Goal: Answer question/provide support

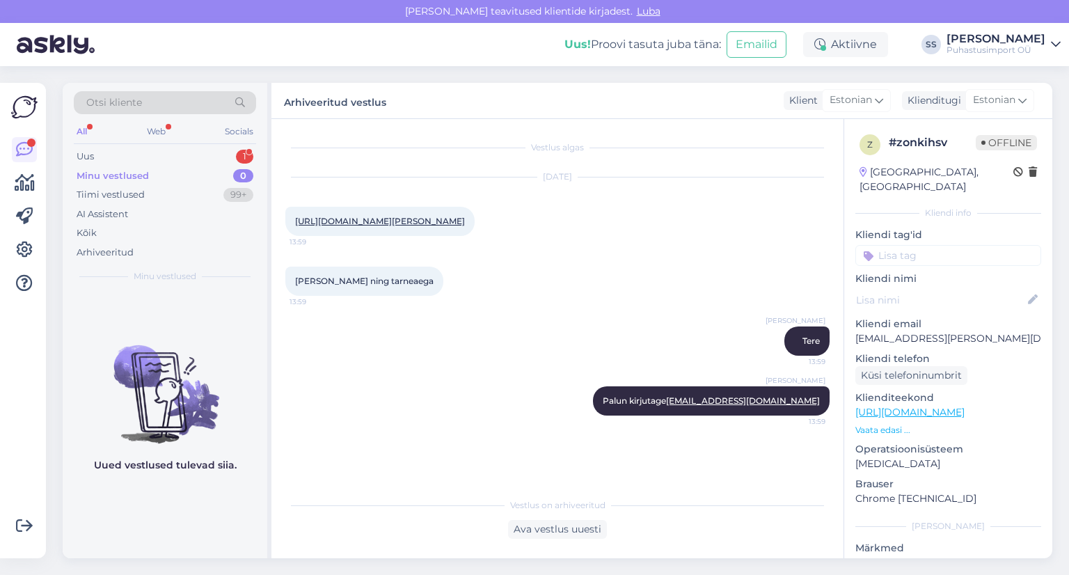
click at [232, 164] on div "Uus 1" at bounding box center [165, 156] width 182 height 19
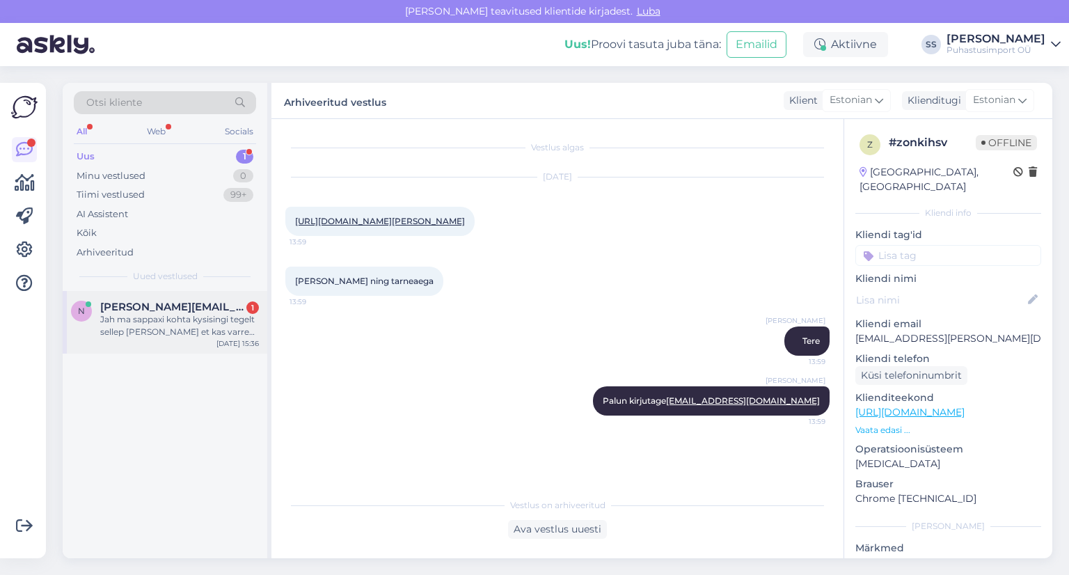
click at [202, 325] on div "Jah ma sappaxi kohta kysisingi tegelt sellep [PERSON_NAME] et kas varre otsa [P…" at bounding box center [179, 325] width 159 height 25
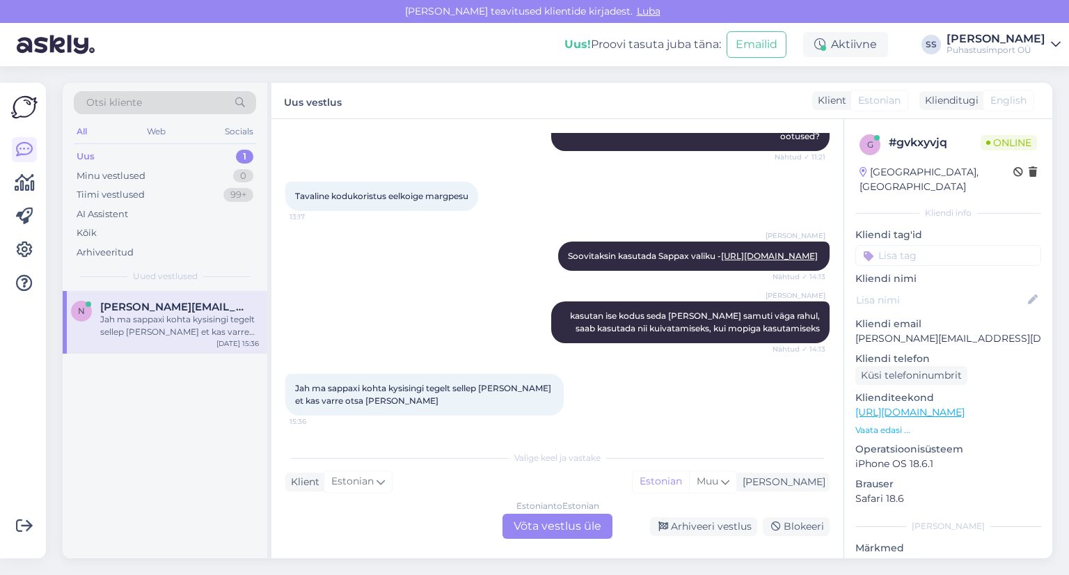
click at [529, 525] on div "Estonian to Estonian Võta vestlus üle" at bounding box center [557, 526] width 110 height 25
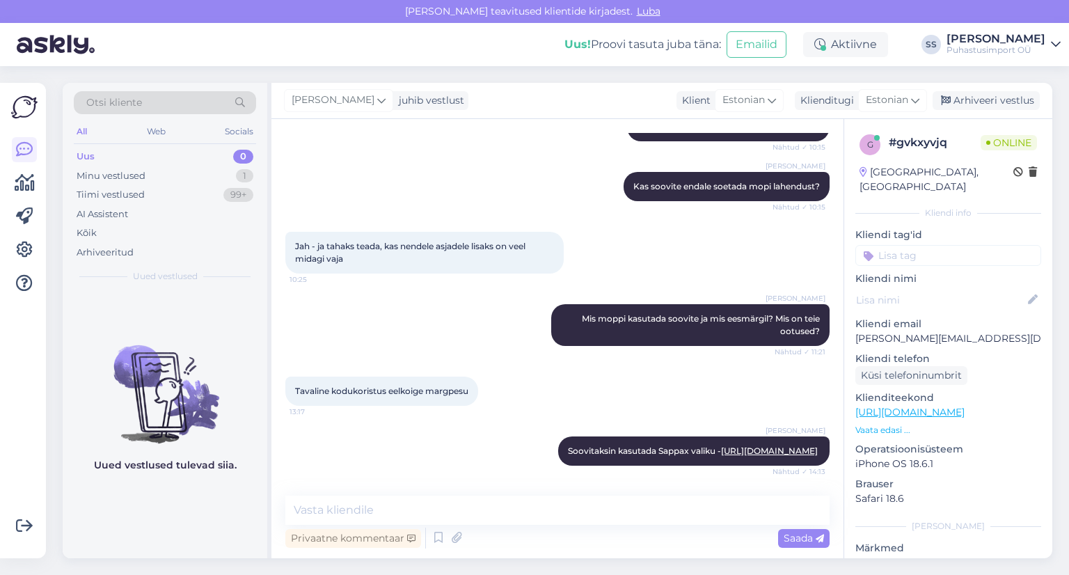
scroll to position [424, 0]
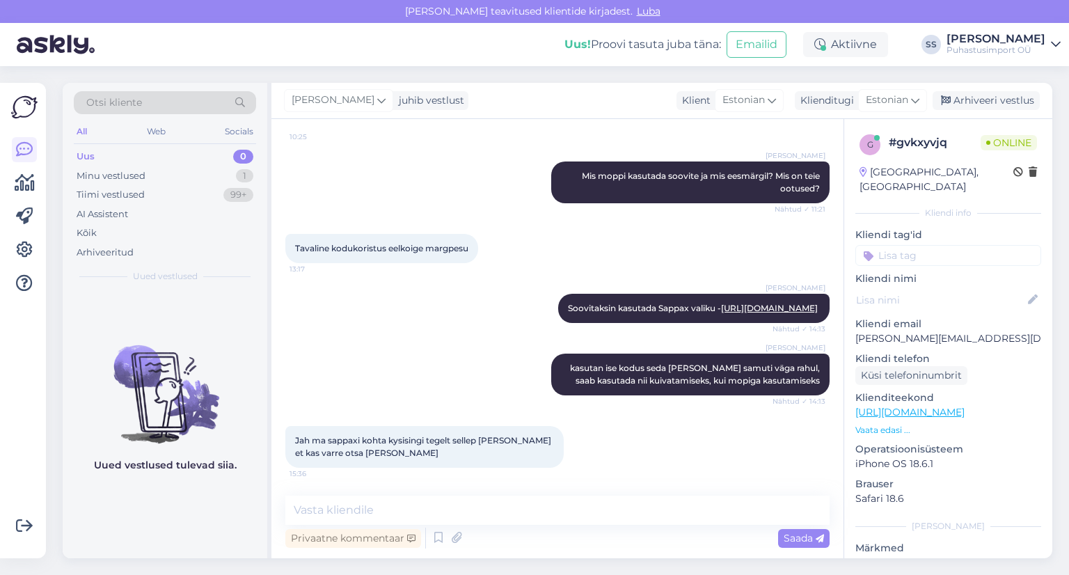
drag, startPoint x: 399, startPoint y: 538, endPoint x: 475, endPoint y: 496, distance: 86.0
click at [475, 496] on div "Privaatne kommentaar Saada" at bounding box center [557, 523] width 544 height 56
click at [475, 496] on textarea at bounding box center [557, 509] width 544 height 29
type textarea "nii"
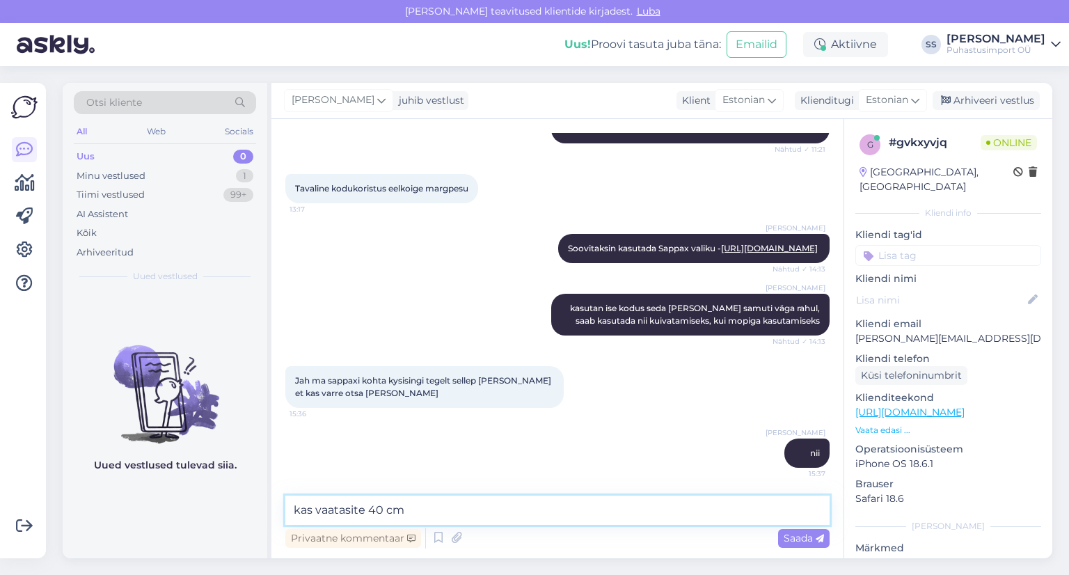
type textarea "kas vaatasite 40 cm?"
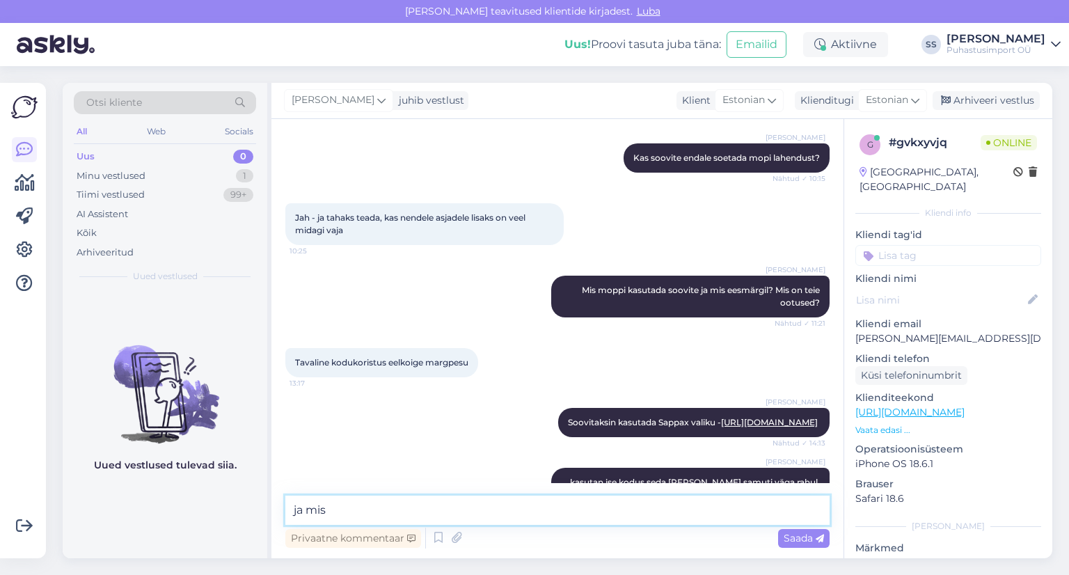
scroll to position [543, 0]
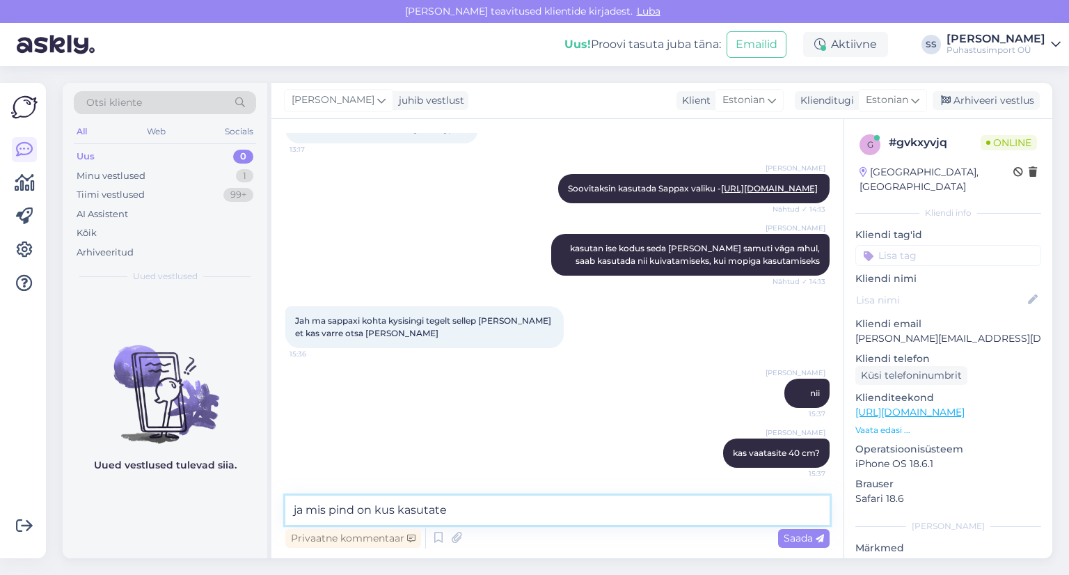
type textarea "ja mis pind on kus kasutate?"
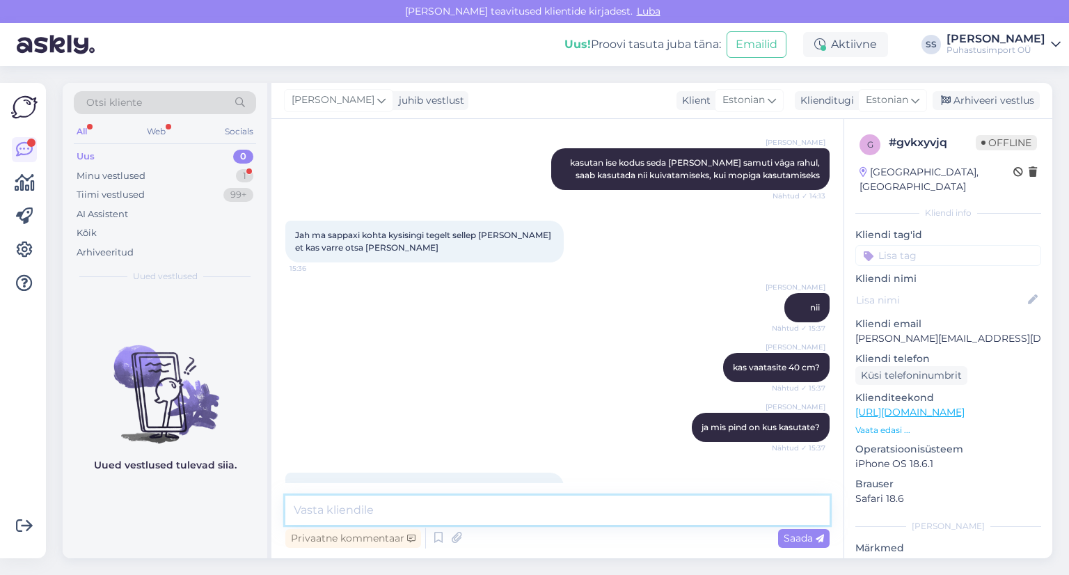
scroll to position [916, 0]
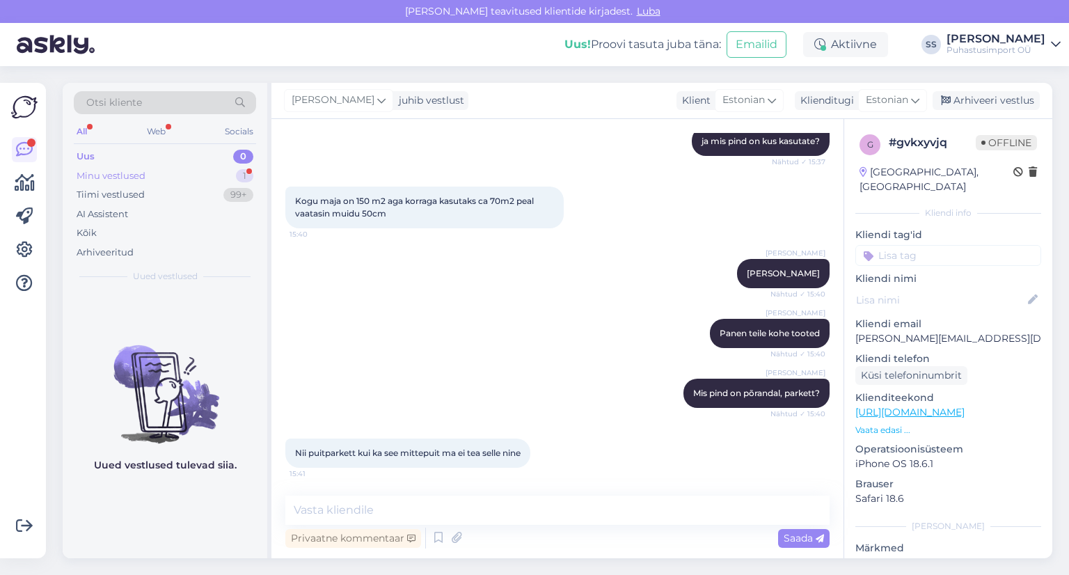
click at [253, 181] on div "Minu vestlused 1" at bounding box center [165, 175] width 182 height 19
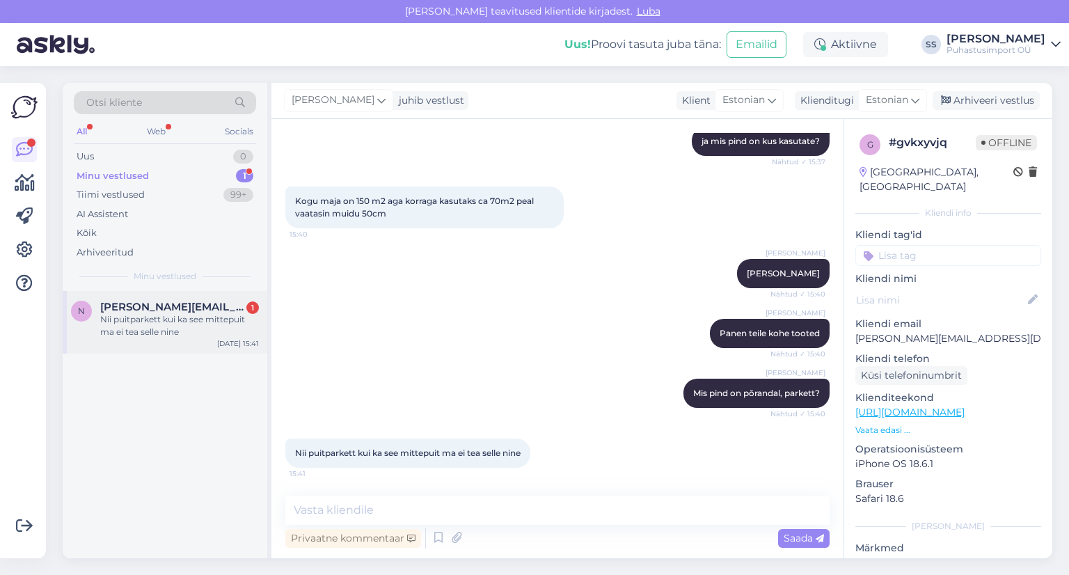
click at [205, 310] on span "[PERSON_NAME][EMAIL_ADDRESS][DOMAIN_NAME]" at bounding box center [172, 307] width 145 height 13
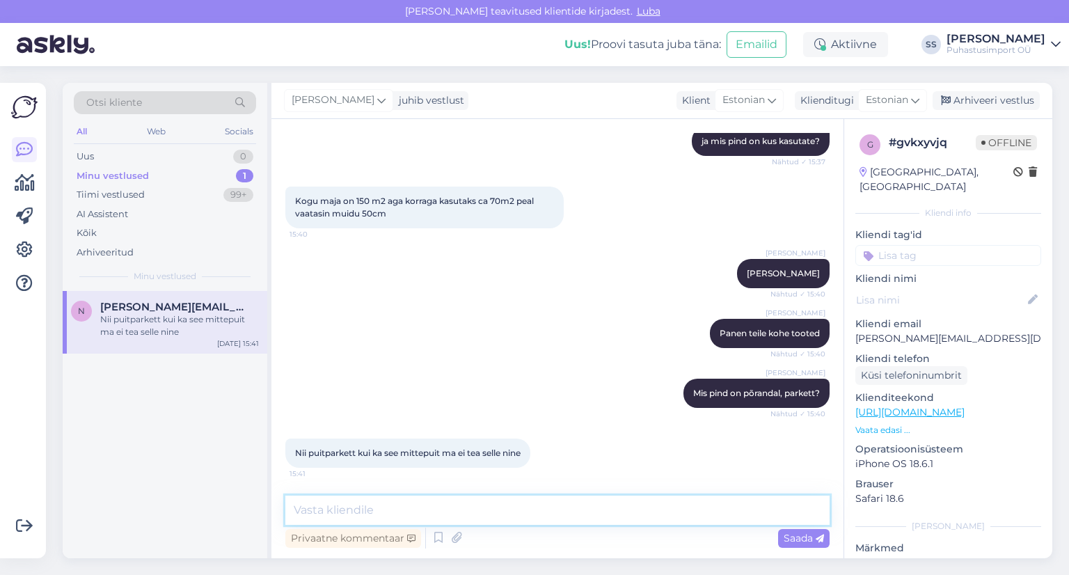
click at [404, 504] on textarea at bounding box center [557, 509] width 544 height 29
type textarea "k"
type textarea "kas saaksin teie telefoni?"
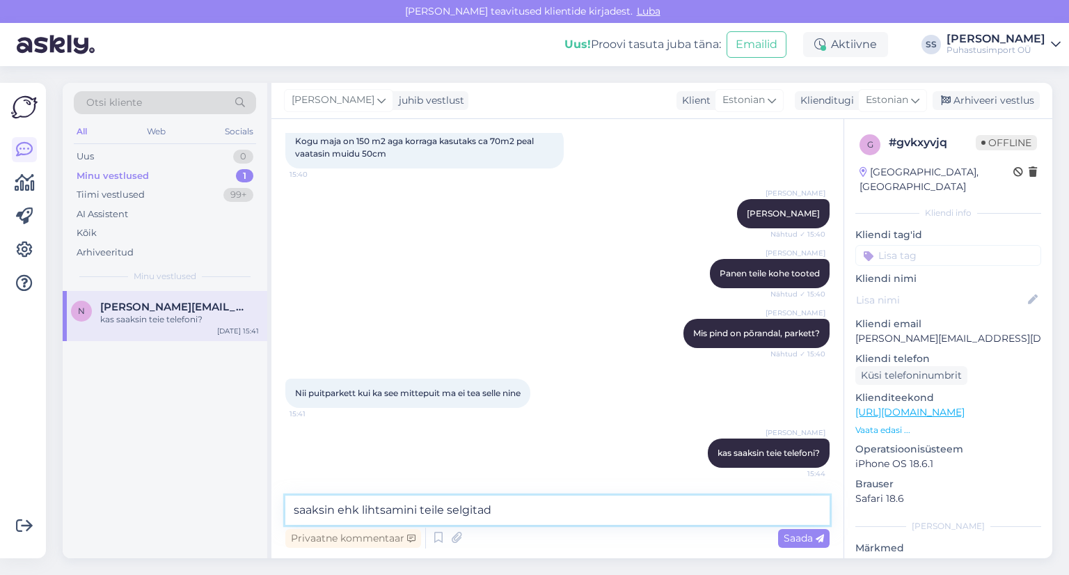
type textarea "saaksin ehk lihtsamini teile selgitada"
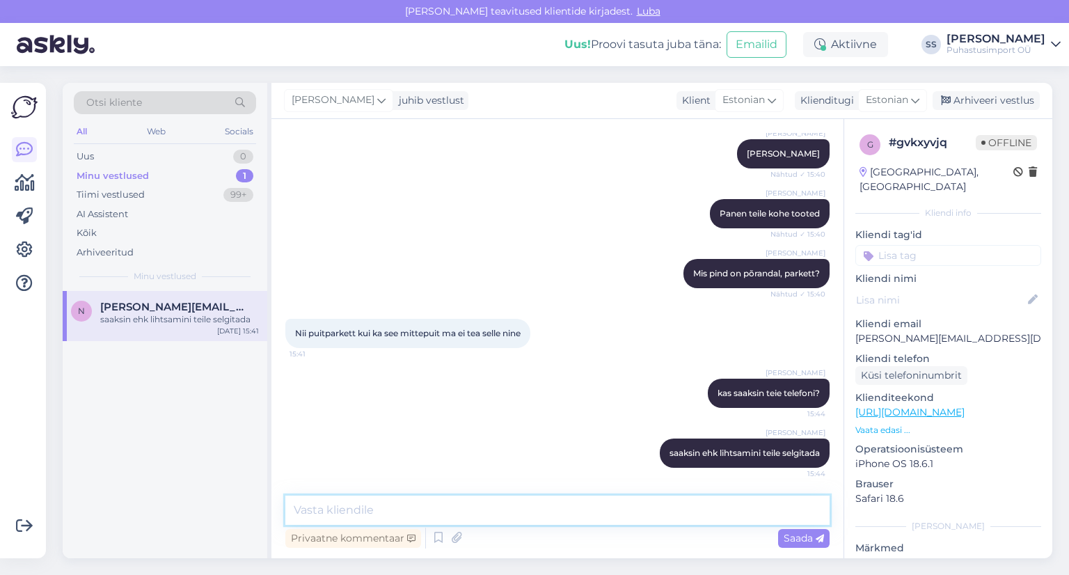
paste textarea "[URL][DOMAIN_NAME]"
type textarea "[URL][DOMAIN_NAME]"
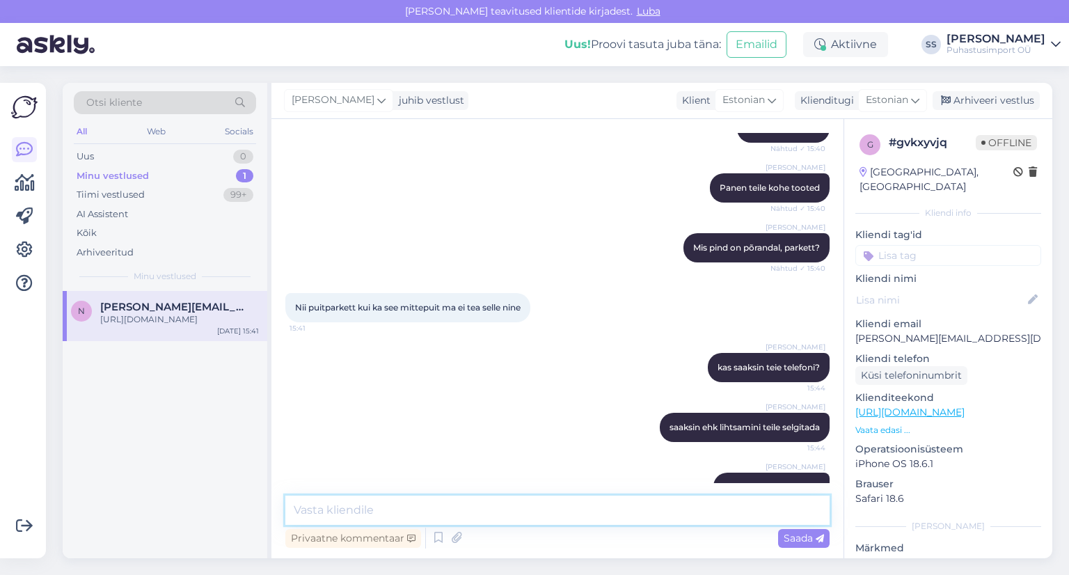
scroll to position [1108, 0]
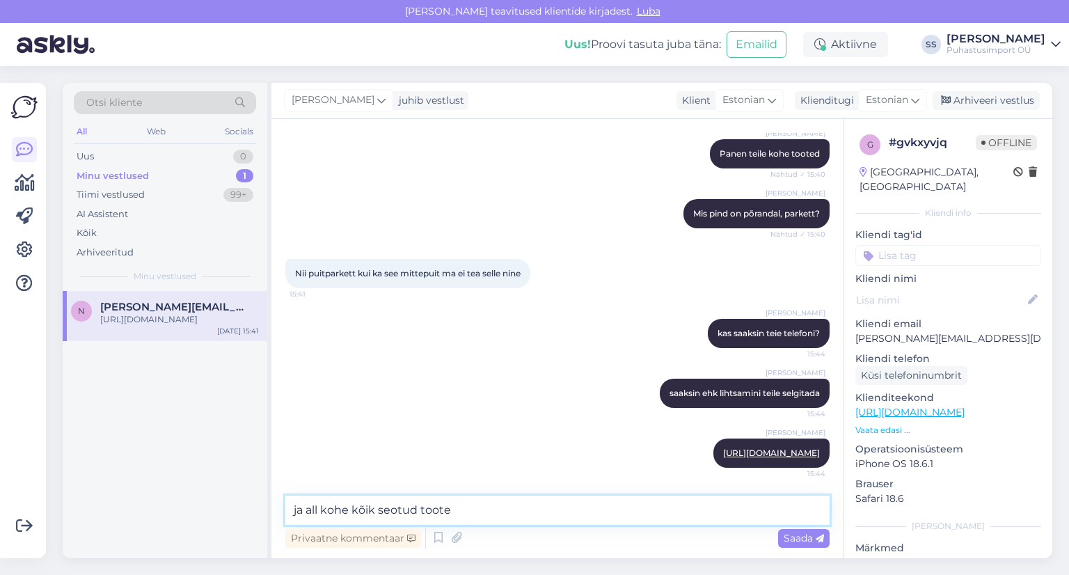
type textarea "ja all kohe kõik seotud tooted"
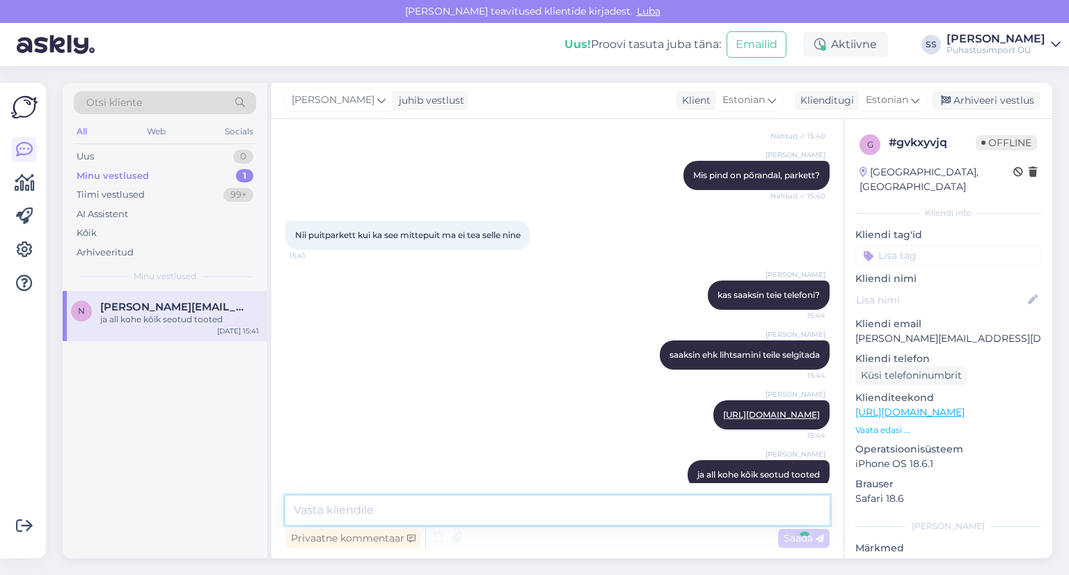
scroll to position [1167, 0]
